Goal: Contribute content: Add original content to the website for others to see

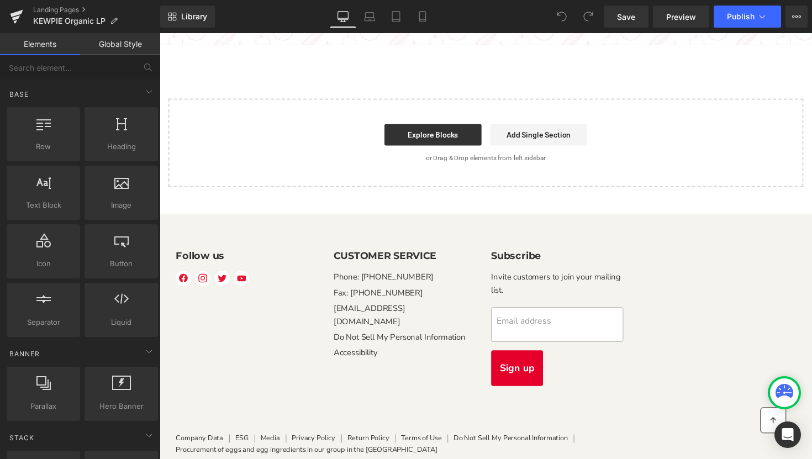
scroll to position [2576, 0]
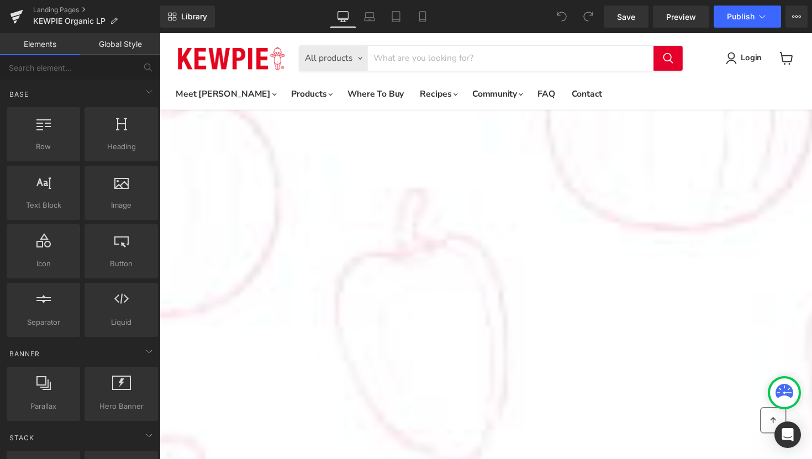
scroll to position [583, 0]
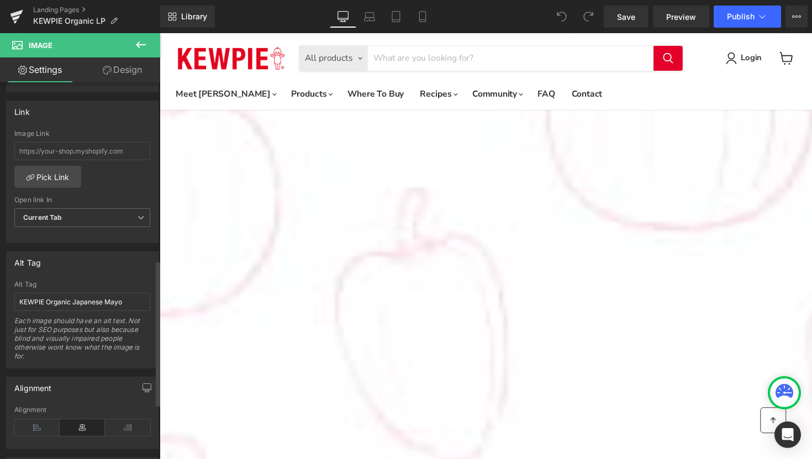
scroll to position [480, 0]
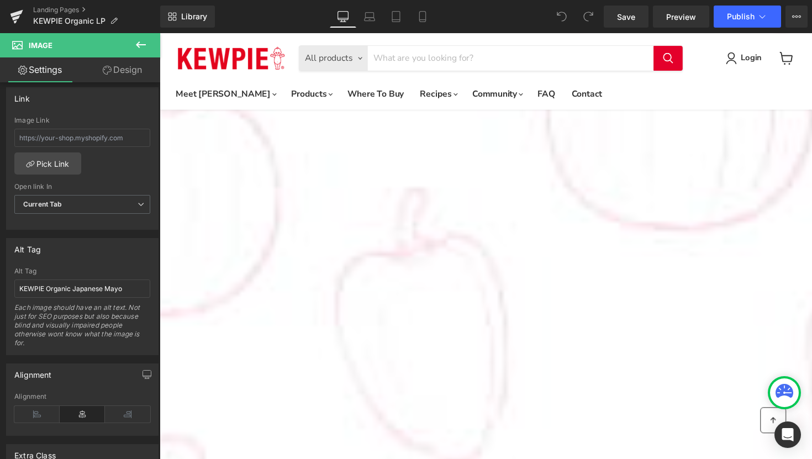
click at [160, 33] on span "Image" at bounding box center [160, 33] width 0 height 0
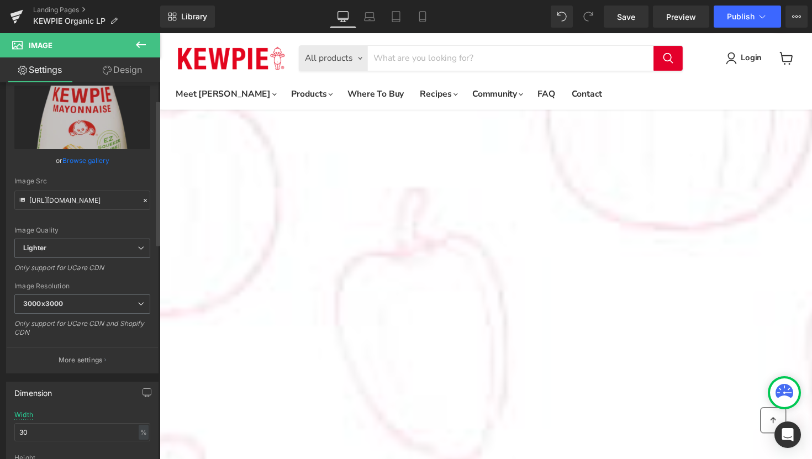
scroll to position [0, 0]
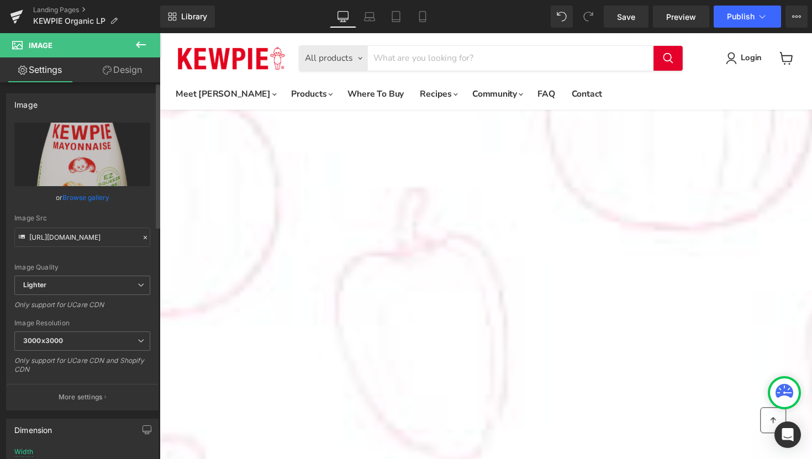
click at [97, 196] on link "Browse gallery" at bounding box center [85, 197] width 47 height 19
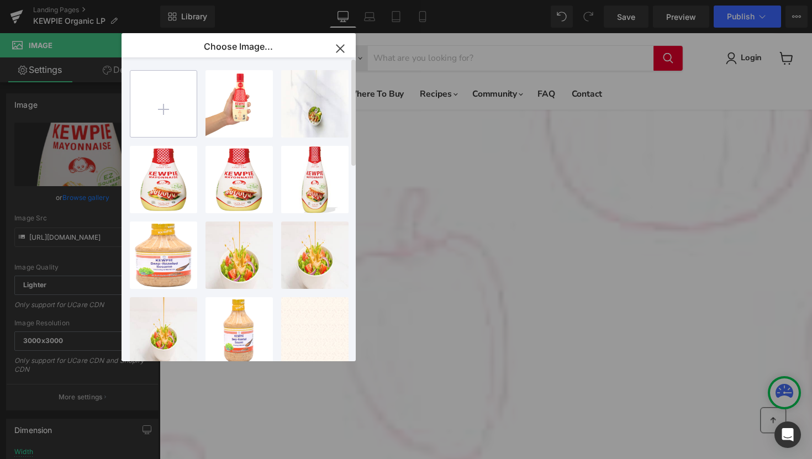
click at [172, 113] on input "file" at bounding box center [163, 104] width 66 height 66
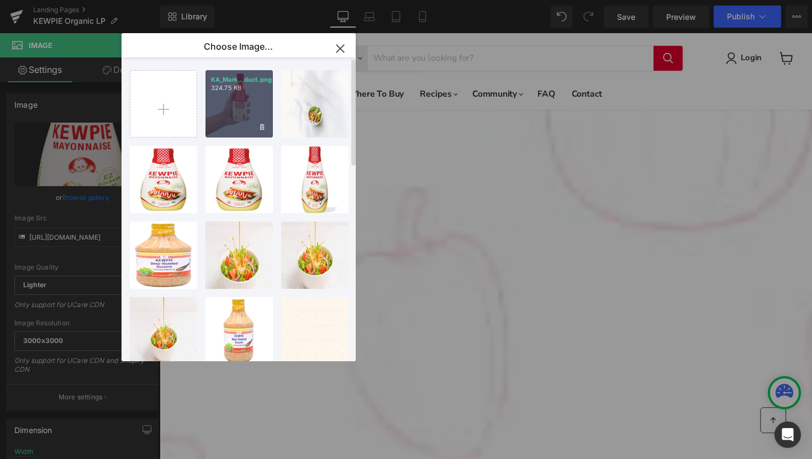
type input "C:\fakepath\KA_Marketing_Branding_Kewpie-Organic_Hand-Holding-Product.png"
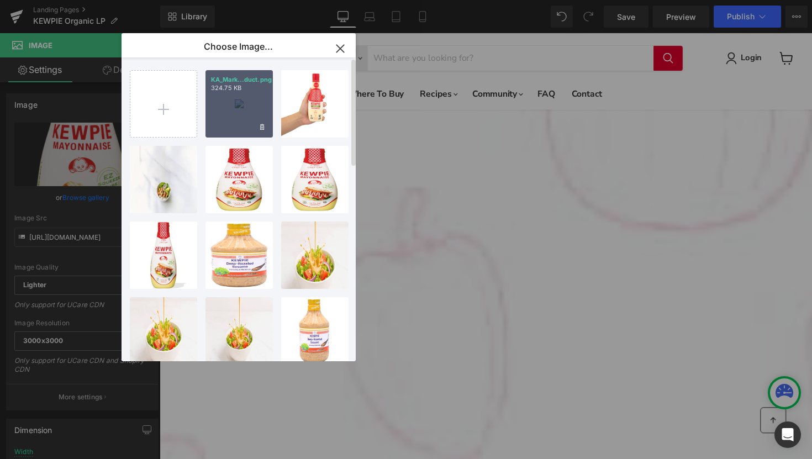
click at [236, 96] on div "KA_Mark...duct.png 324.75 KB" at bounding box center [238, 103] width 67 height 67
type input "https://ucarecdn.com/4aa01881-766f-4e0f-a703-04c36bf3aa1c/-/format/auto/-/previ…"
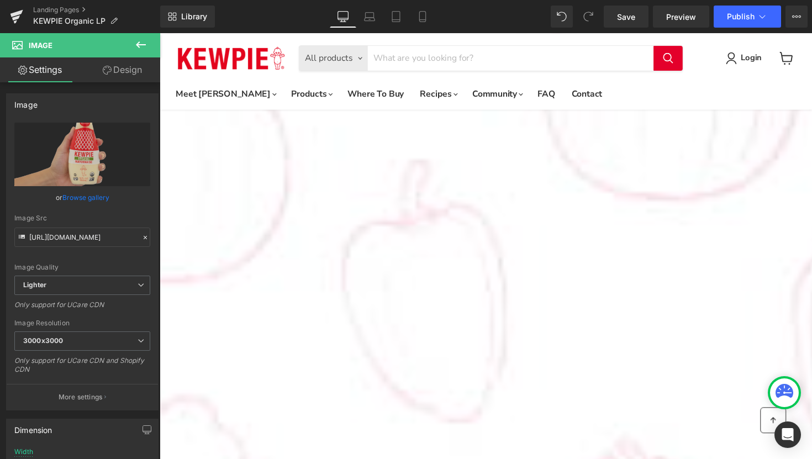
click at [160, 33] on icon "Main content" at bounding box center [160, 33] width 0 height 0
click at [160, 33] on link "Main content" at bounding box center [160, 33] width 0 height 0
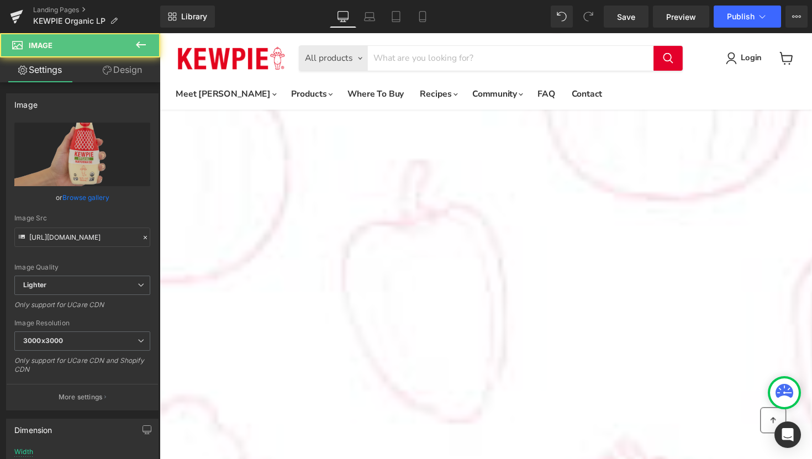
click at [160, 33] on icon "Main content" at bounding box center [160, 33] width 0 height 0
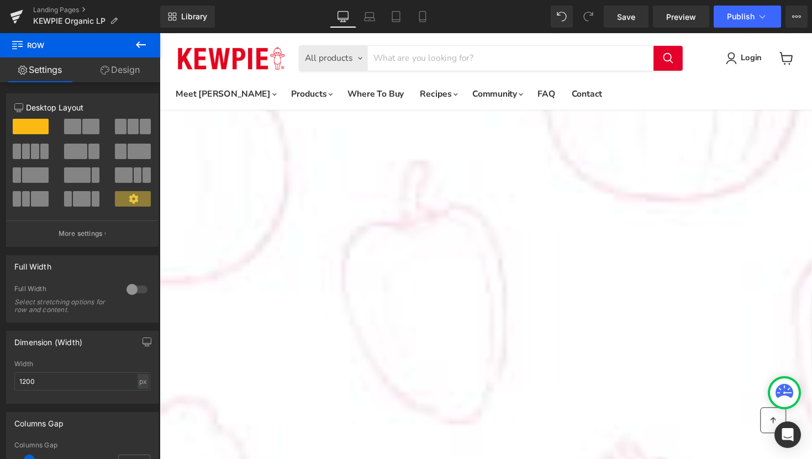
drag, startPoint x: 489, startPoint y: 251, endPoint x: 648, endPoint y: 277, distance: 161.0
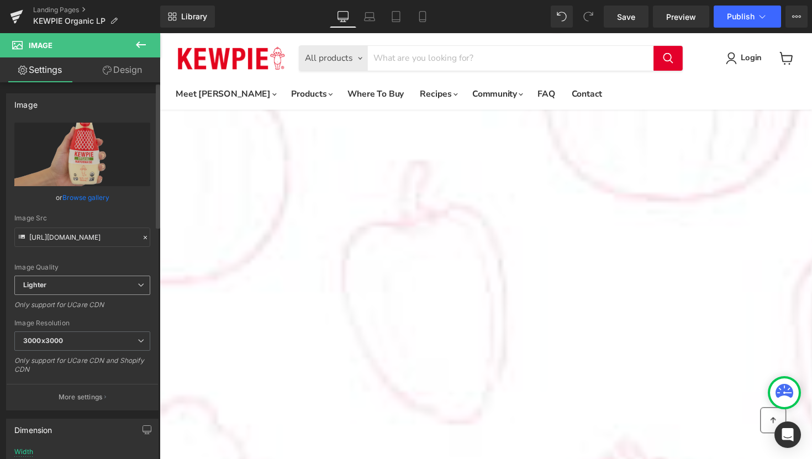
click at [75, 289] on span "Lighter" at bounding box center [82, 285] width 136 height 19
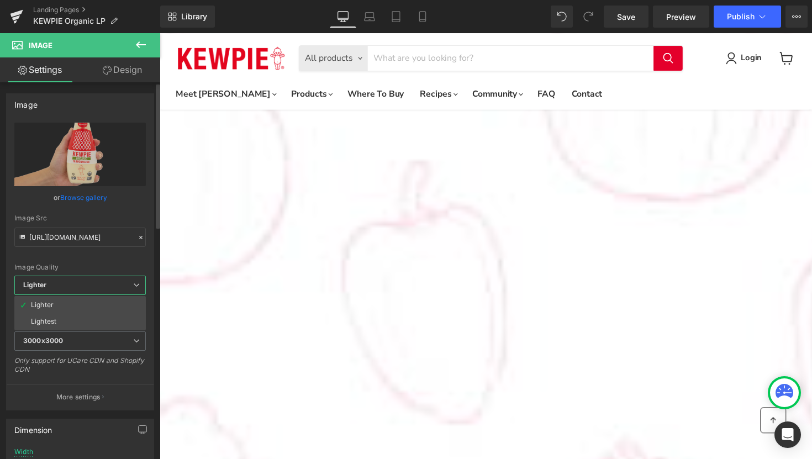
click at [138, 258] on div "Image Quality Lighter Lightest Lighter Lighter Lightest Only support for UCare …" at bounding box center [79, 199] width 131 height 153
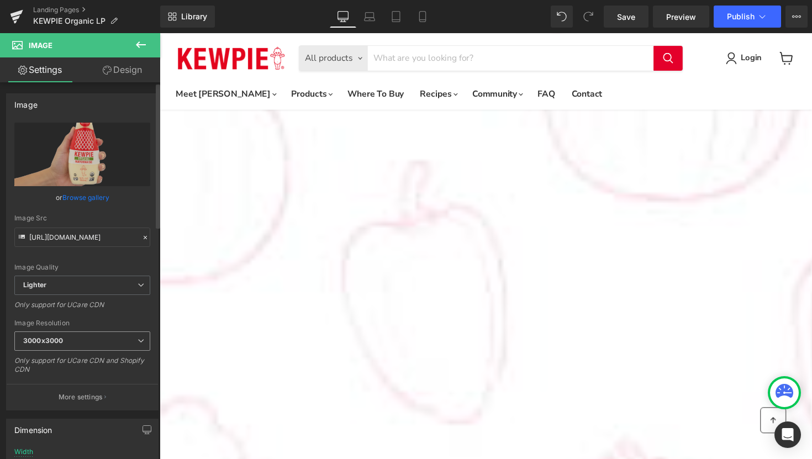
click at [114, 349] on span "3000x3000" at bounding box center [82, 340] width 136 height 19
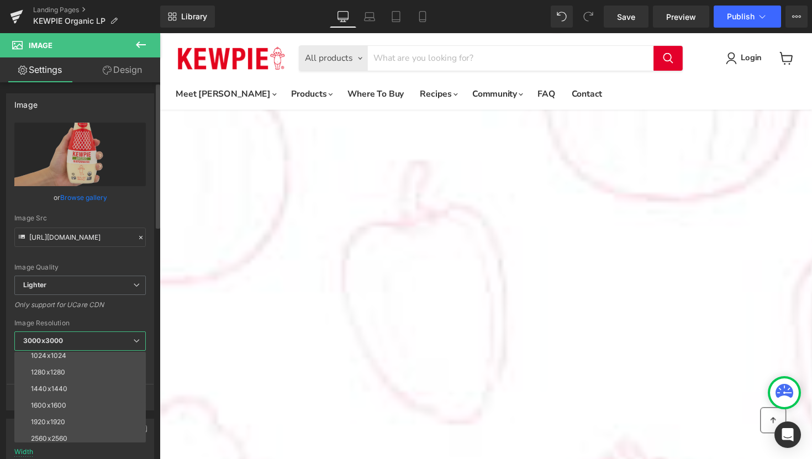
scroll to position [158, 0]
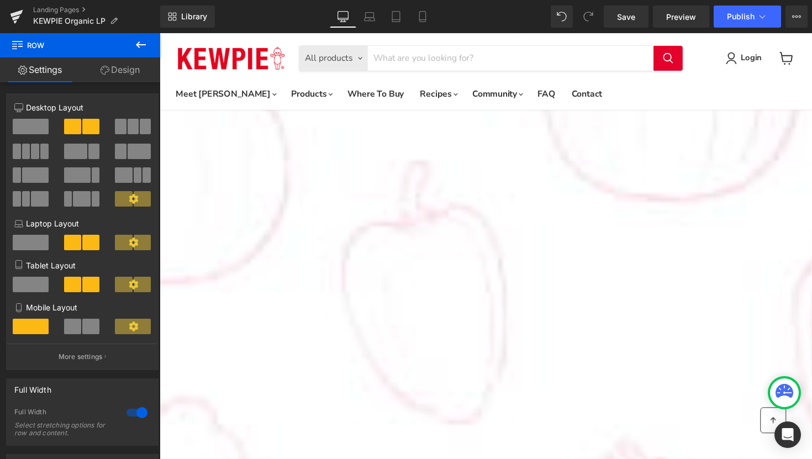
click at [160, 33] on link "Main content" at bounding box center [160, 33] width 0 height 0
click at [160, 33] on icon "Main content" at bounding box center [160, 33] width 0 height 0
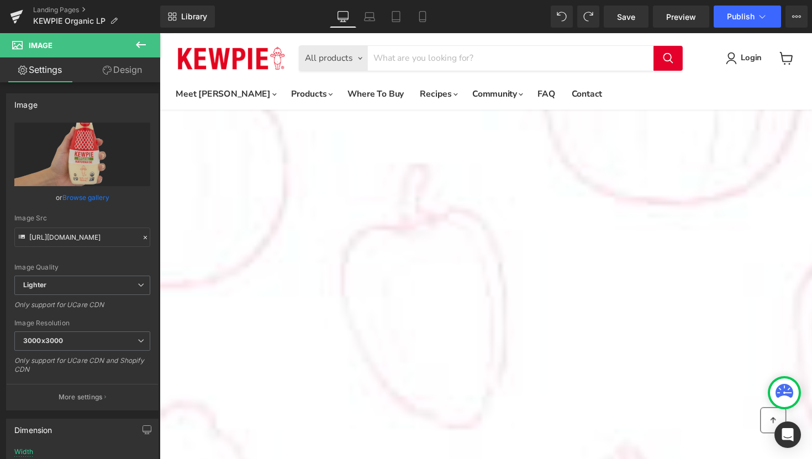
click at [160, 33] on icon "Main content" at bounding box center [160, 33] width 0 height 0
click at [124, 62] on link "Design" at bounding box center [122, 69] width 80 height 25
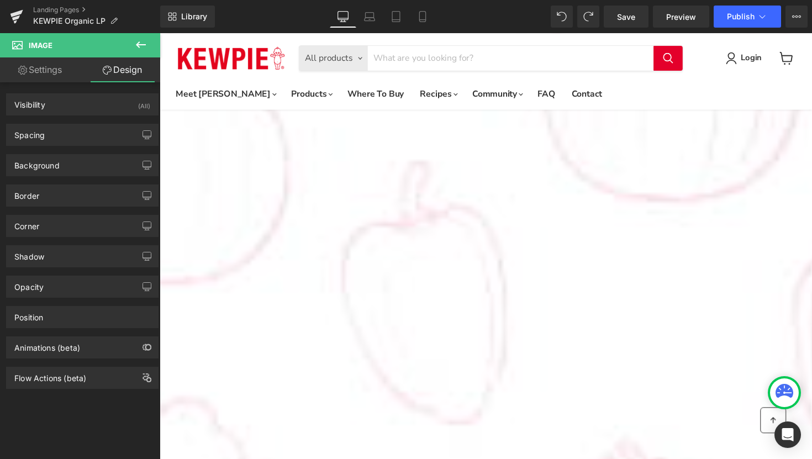
click at [38, 73] on link "Settings" at bounding box center [40, 69] width 80 height 25
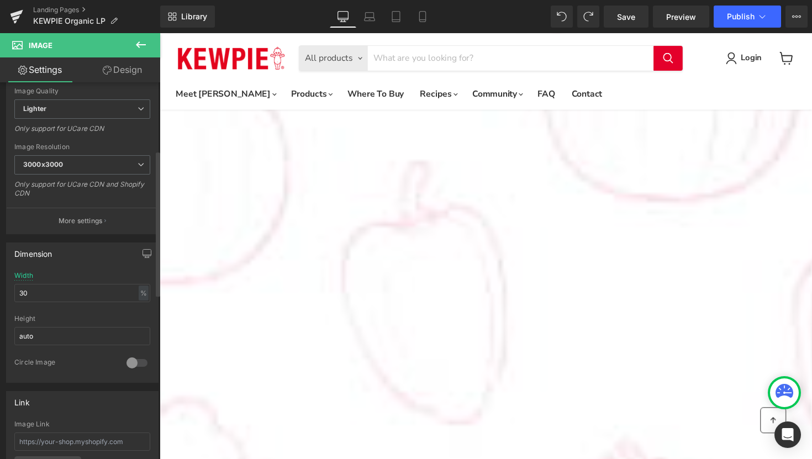
scroll to position [177, 0]
click at [80, 290] on input "30" at bounding box center [82, 292] width 136 height 18
type input "100"
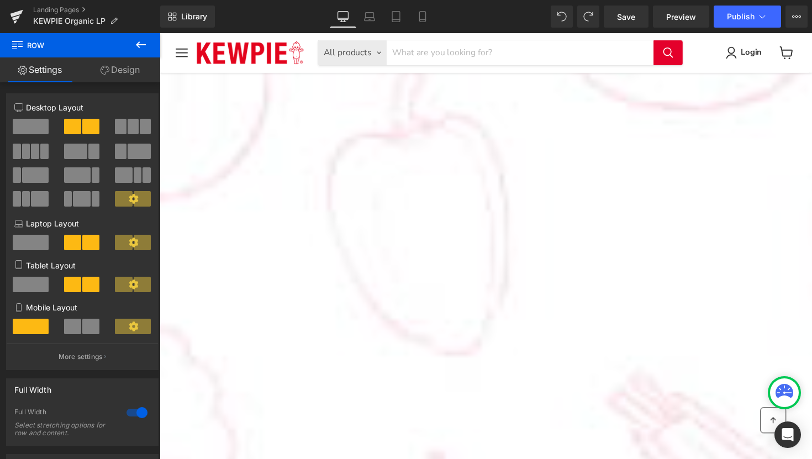
scroll to position [706, 0]
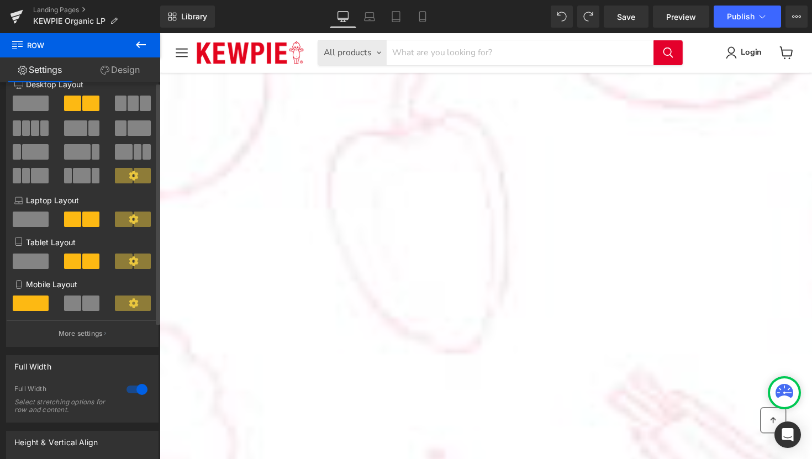
scroll to position [0, 0]
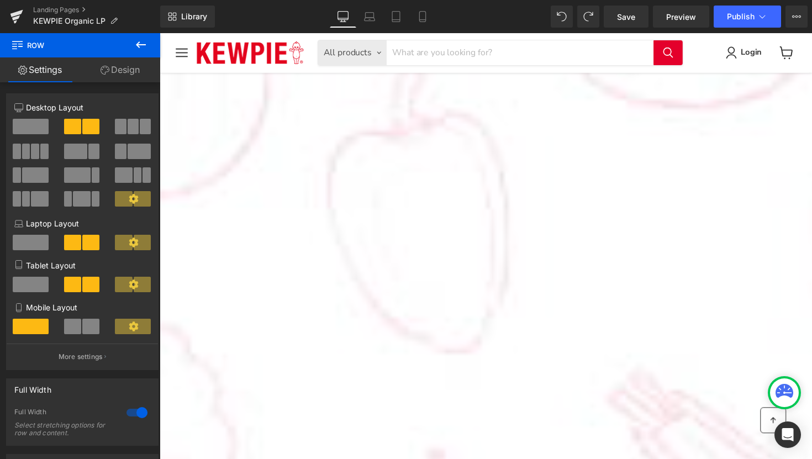
click at [120, 66] on link "Design" at bounding box center [120, 69] width 80 height 25
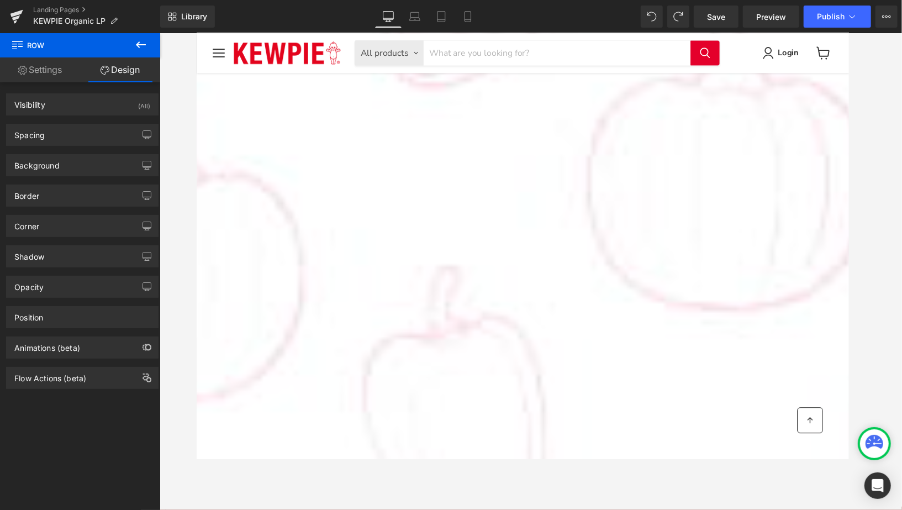
scroll to position [546, 0]
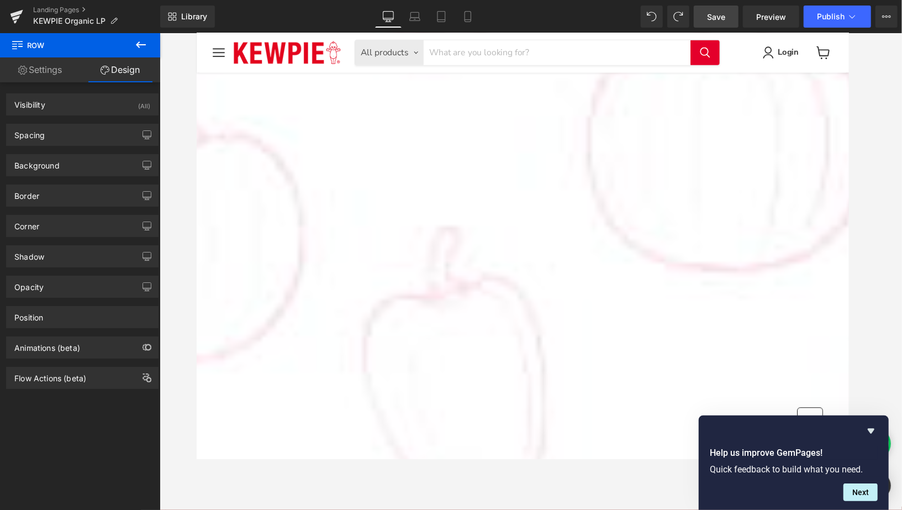
click at [712, 17] on span "Save" at bounding box center [716, 17] width 18 height 12
